Goal: Task Accomplishment & Management: Manage account settings

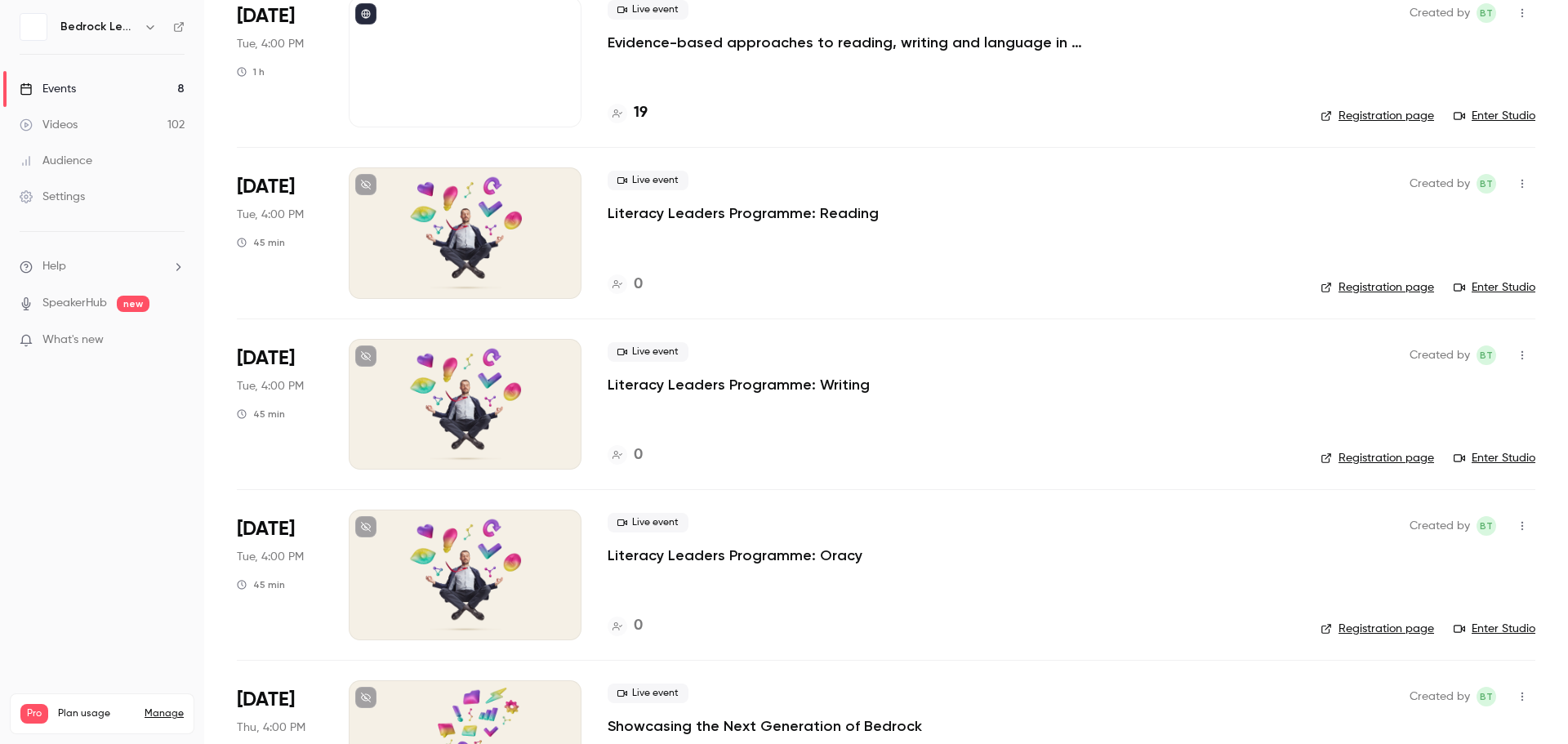
scroll to position [36, 0]
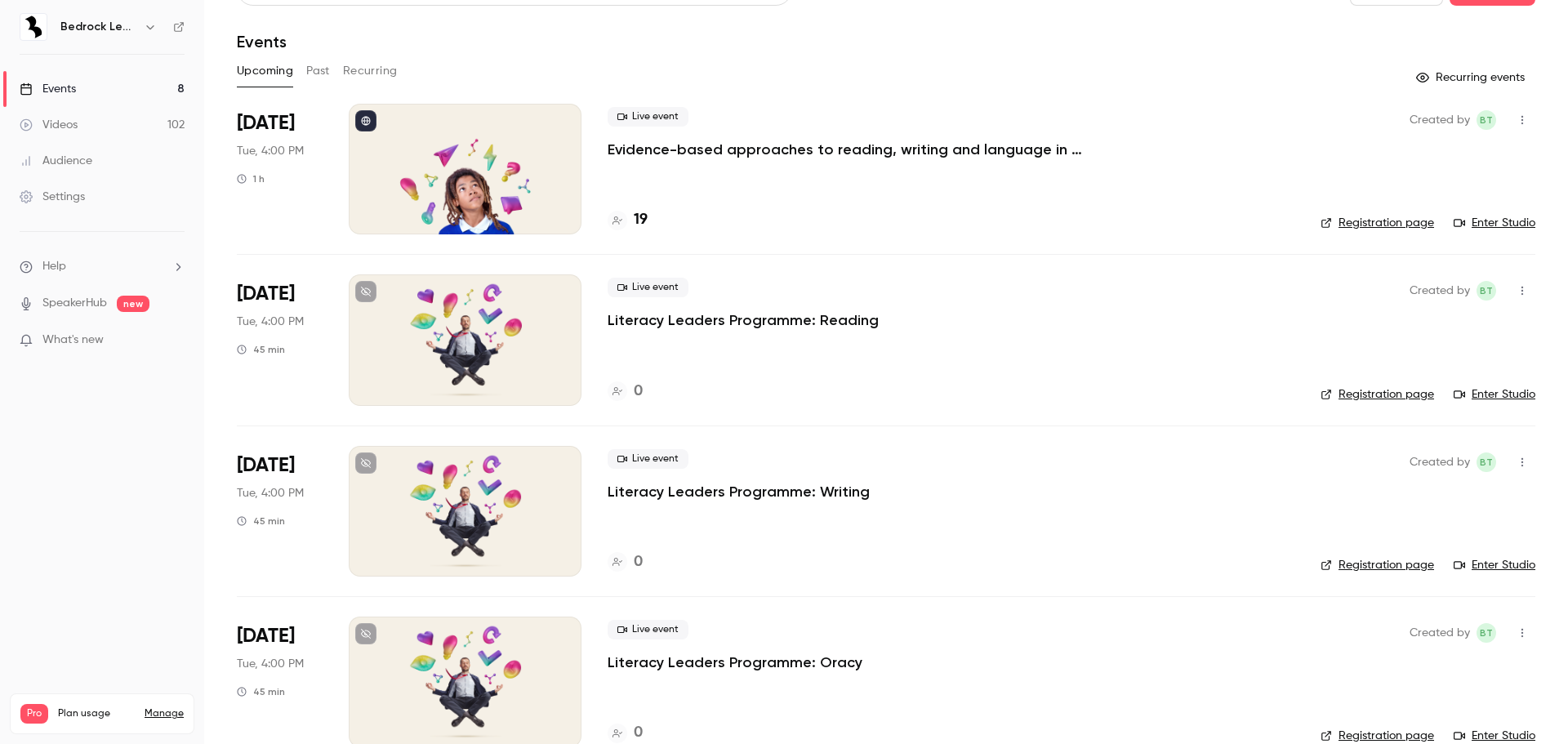
click at [174, 708] on link "Manage" at bounding box center [164, 714] width 39 height 13
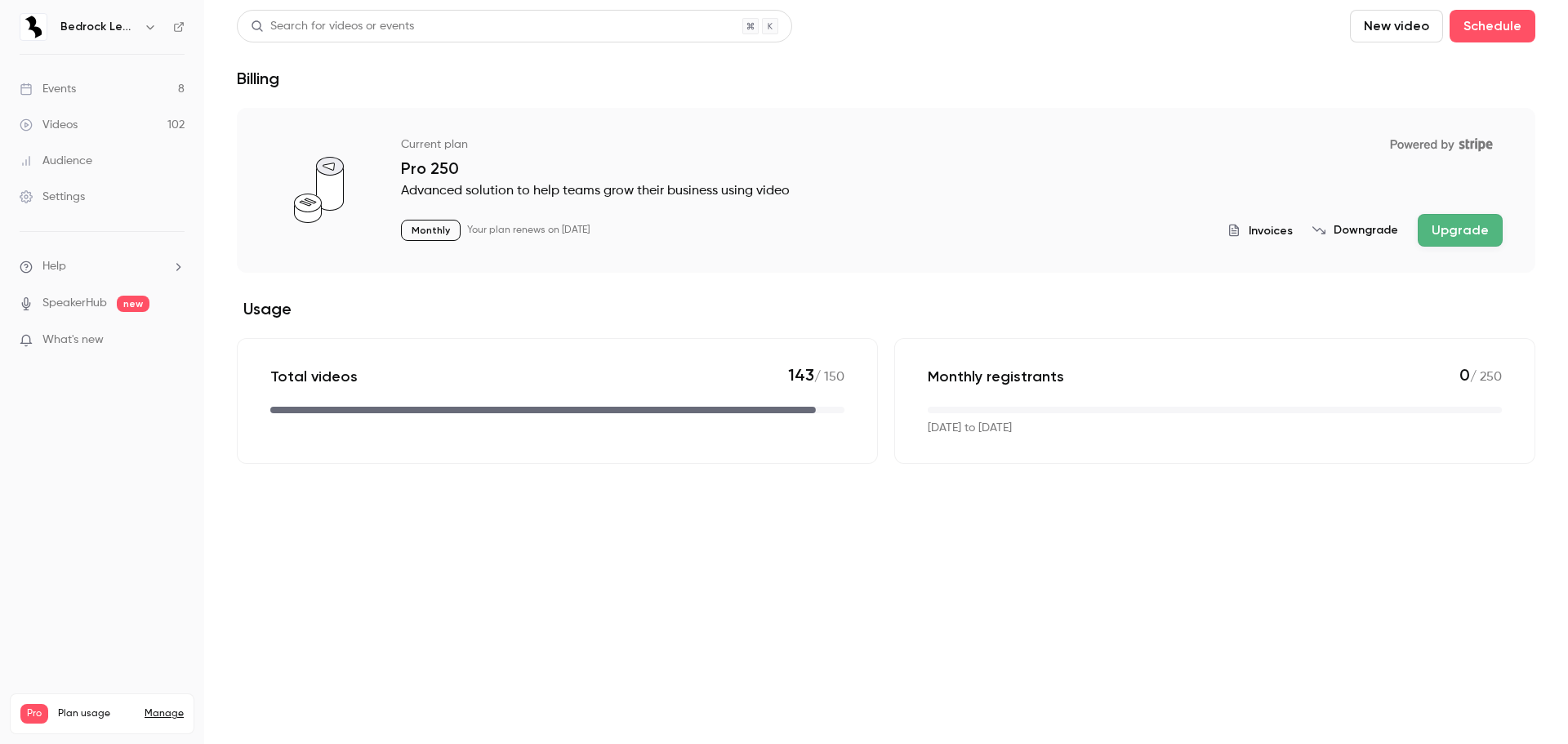
click at [73, 206] on link "Settings" at bounding box center [102, 196] width 204 height 36
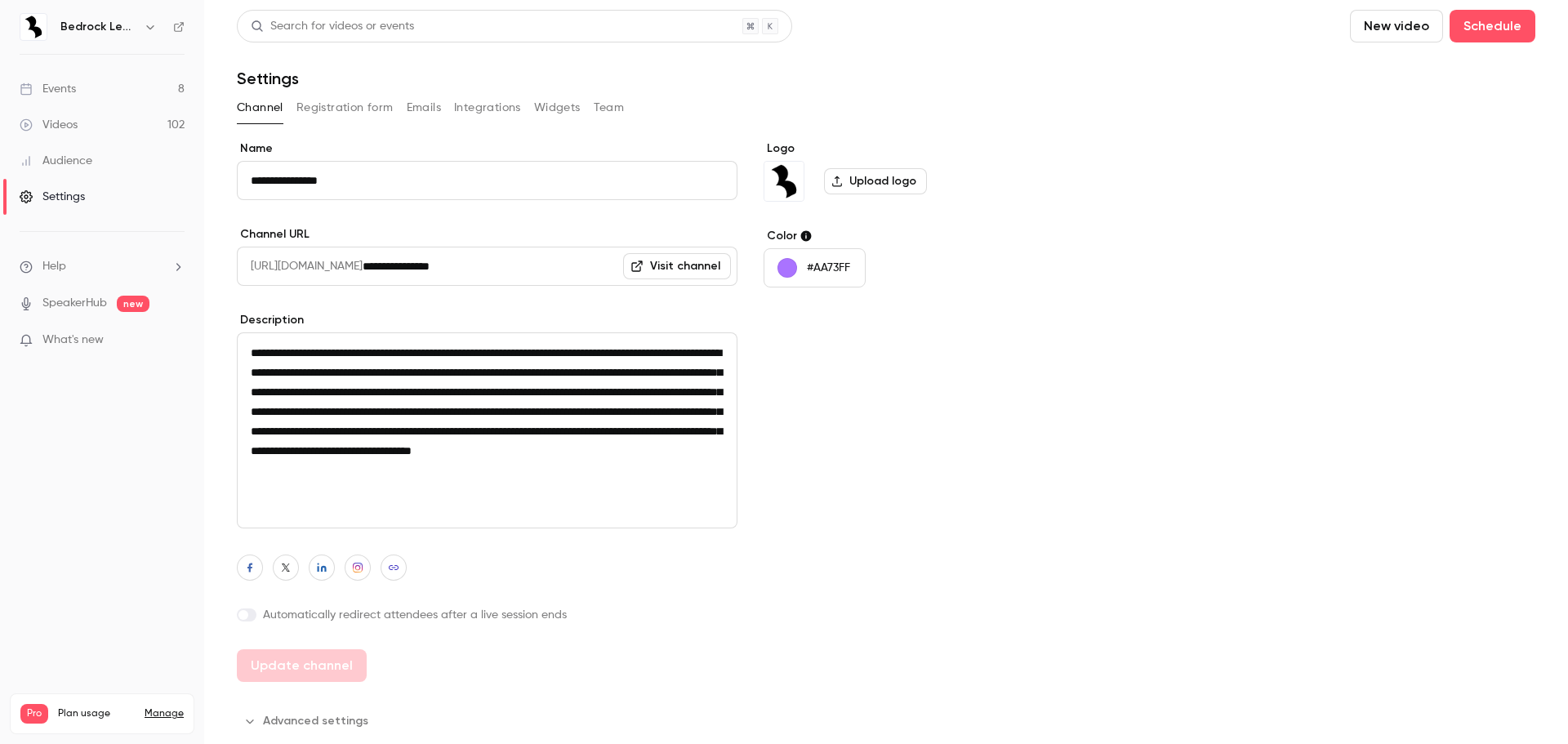
click at [613, 106] on button "Team" at bounding box center [609, 108] width 31 height 26
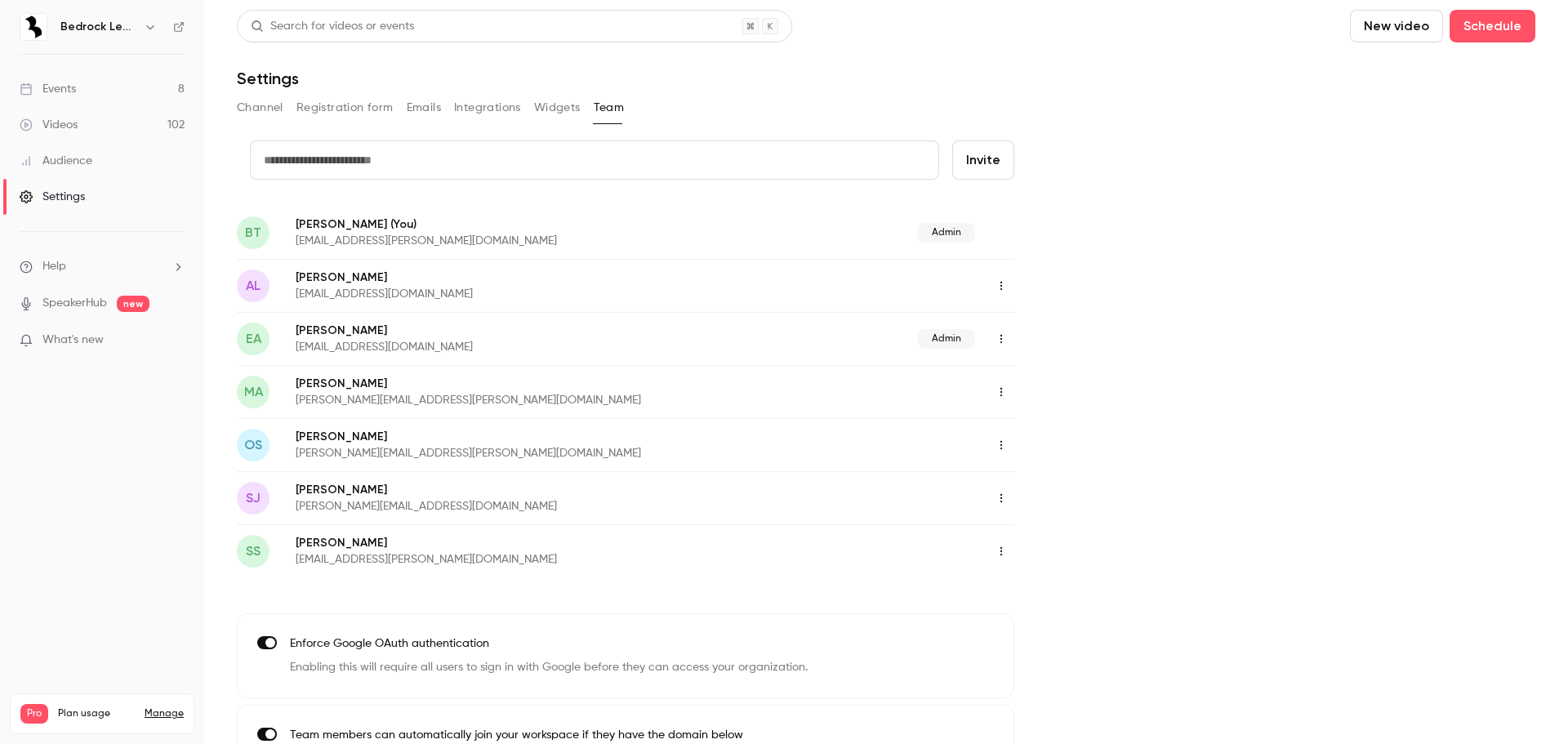
click at [435, 163] on input "text" at bounding box center [594, 160] width 689 height 39
type input "**********"
click at [979, 170] on button "Invite" at bounding box center [983, 160] width 62 height 39
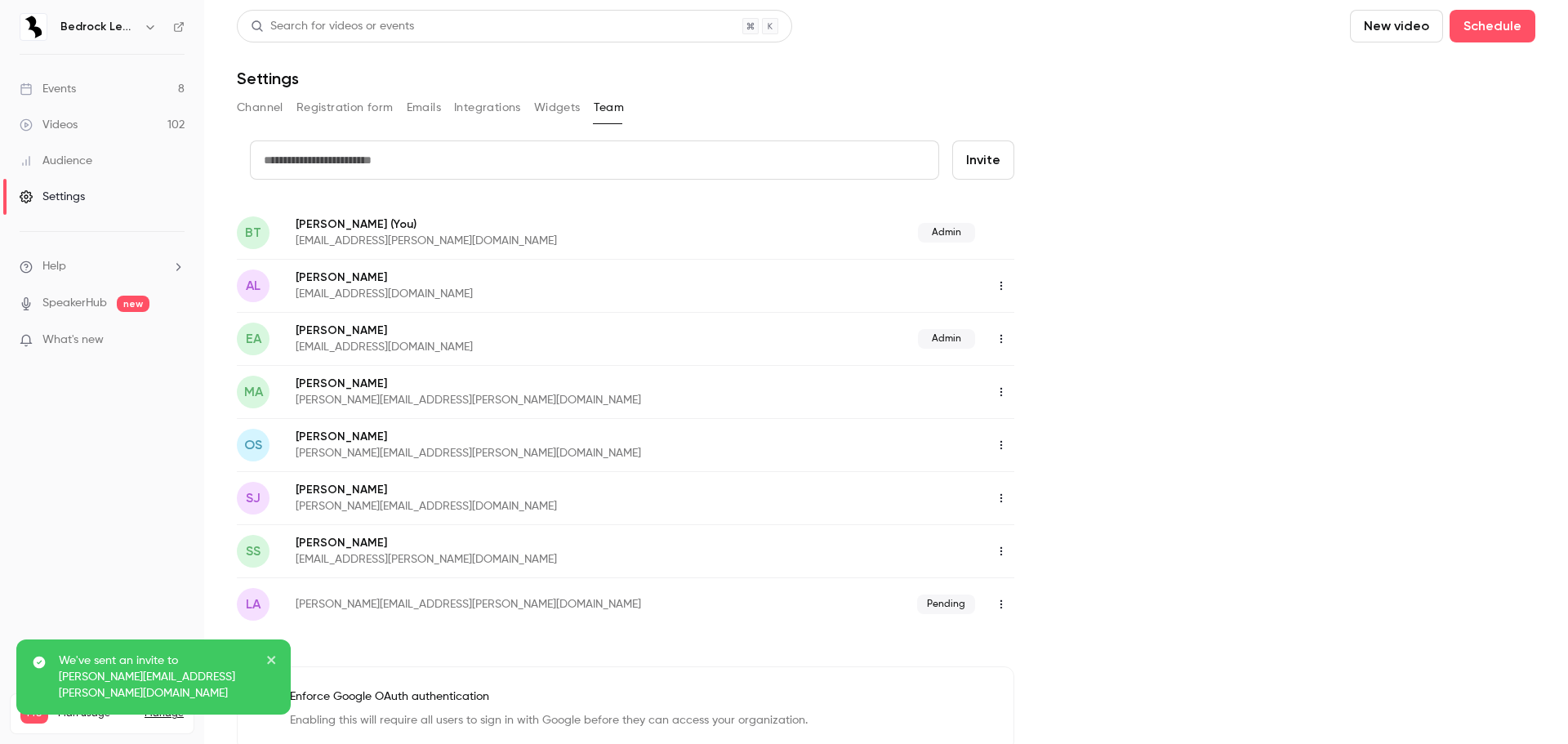
click at [998, 604] on icon "button" at bounding box center [1001, 604] width 13 height 12
click at [1101, 571] on div at bounding box center [784, 372] width 1568 height 744
